Goal: Task Accomplishment & Management: Manage account settings

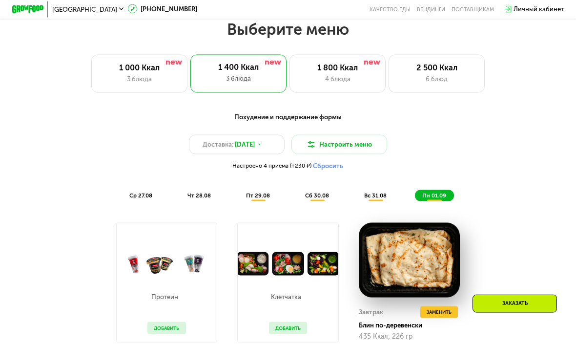
scroll to position [374, 0]
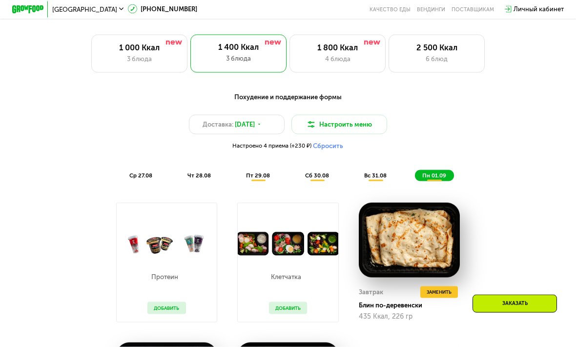
click at [350, 119] on button "Настроить меню" at bounding box center [340, 124] width 96 height 19
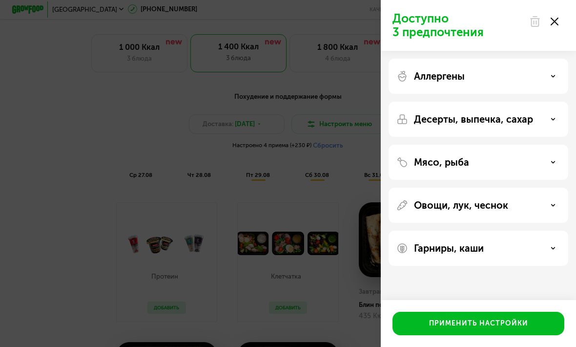
click at [548, 161] on div "Мясо, рыба" at bounding box center [479, 162] width 164 height 12
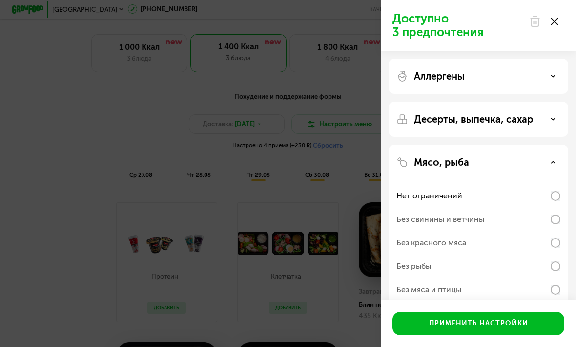
click at [320, 316] on div "Доступно 3 предпочтения Аллергены Десерты, выпечка, сахар Мясо, рыба Нет ограни…" at bounding box center [288, 173] width 576 height 347
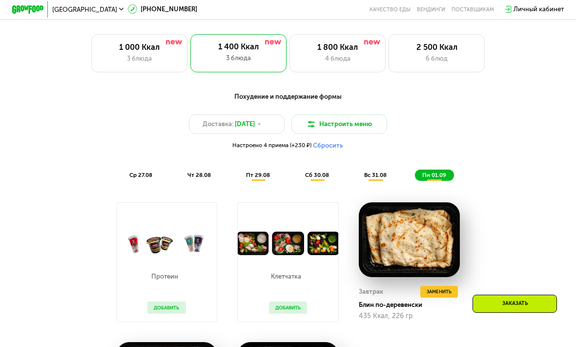
click at [415, 178] on div "вс 31.08" at bounding box center [434, 174] width 39 height 11
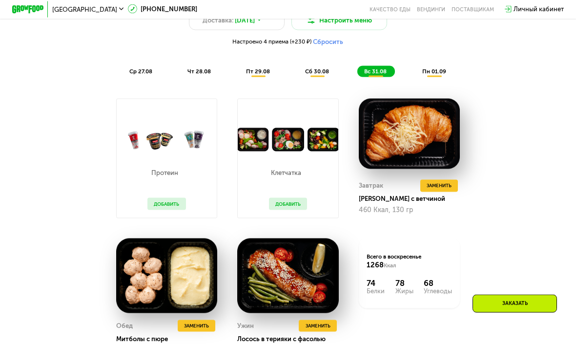
scroll to position [477, 0]
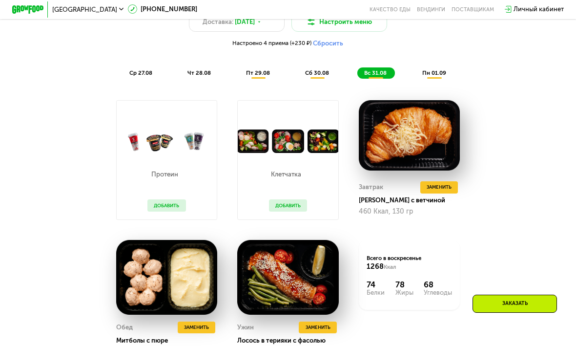
click at [199, 324] on span "Заменить" at bounding box center [196, 327] width 25 height 8
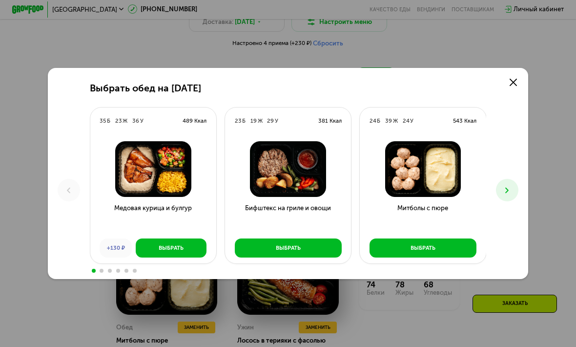
click at [419, 177] on img at bounding box center [422, 169] width 113 height 56
click at [515, 86] on use at bounding box center [513, 82] width 7 height 7
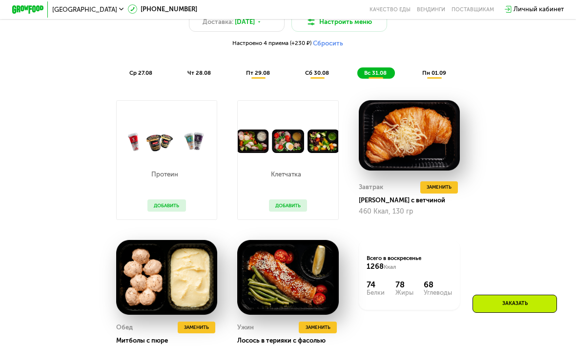
click at [434, 78] on div "пн 01.09" at bounding box center [434, 72] width 39 height 11
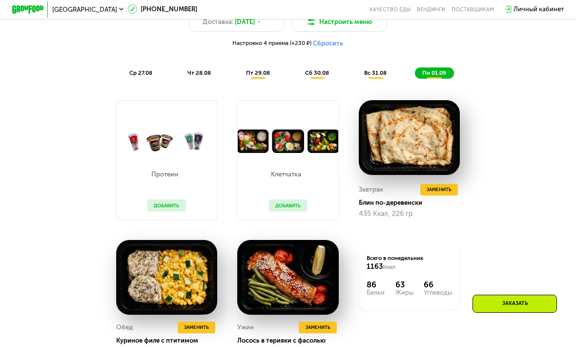
click at [415, 78] on div "вс 31.08" at bounding box center [434, 72] width 39 height 11
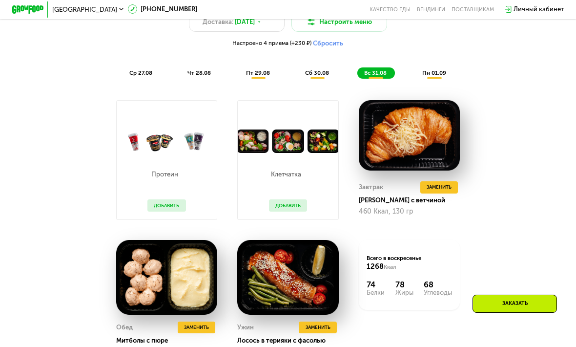
click at [309, 74] on span "сб 30.08" at bounding box center [317, 72] width 24 height 7
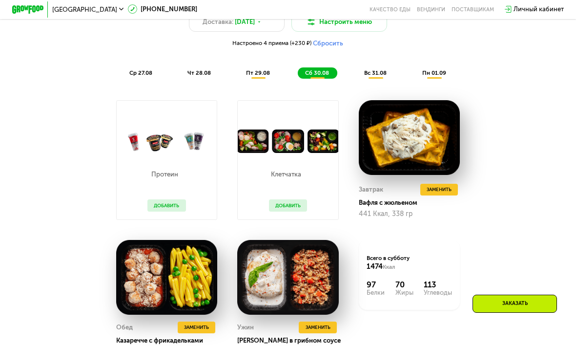
click at [375, 76] on span "вс 31.08" at bounding box center [375, 72] width 22 height 7
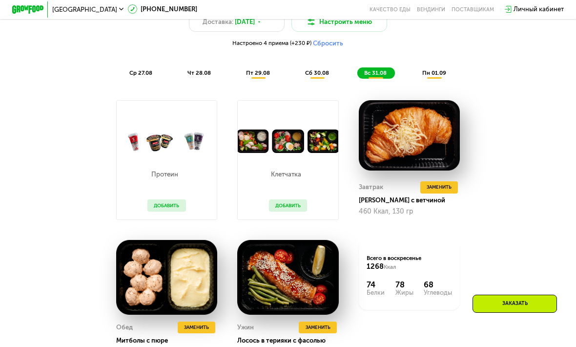
click at [439, 70] on span "пн 01.09" at bounding box center [434, 72] width 24 height 7
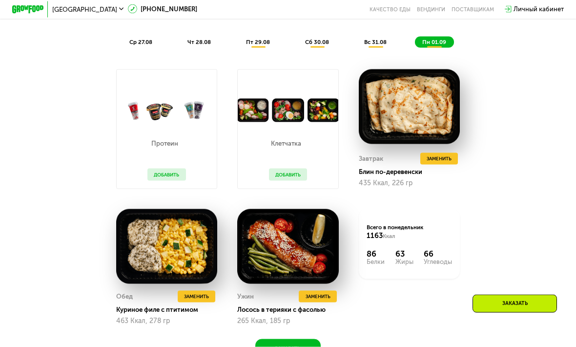
scroll to position [508, 0]
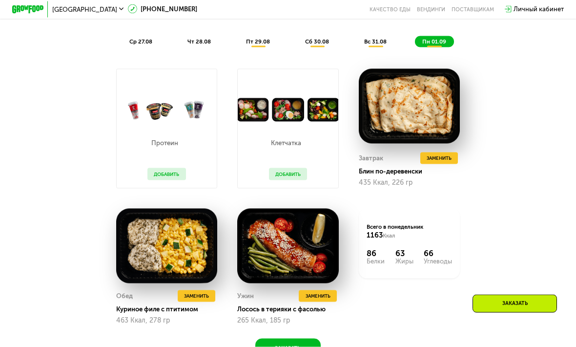
click at [415, 46] on div "вс 31.08" at bounding box center [434, 41] width 39 height 11
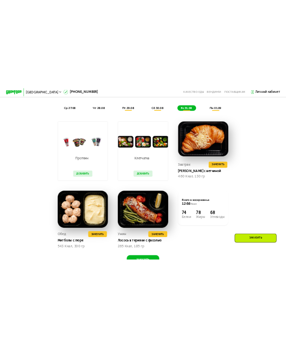
scroll to position [839, 0]
